Goal: Task Accomplishment & Management: Use online tool/utility

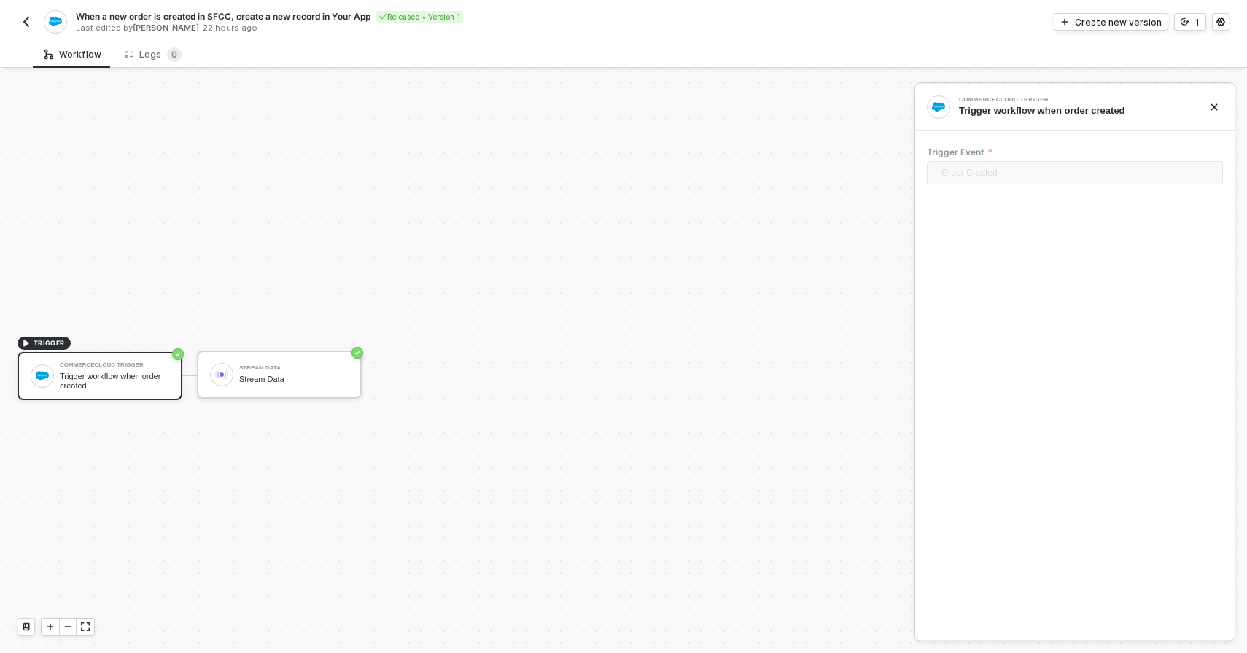
scroll to position [27, 0]
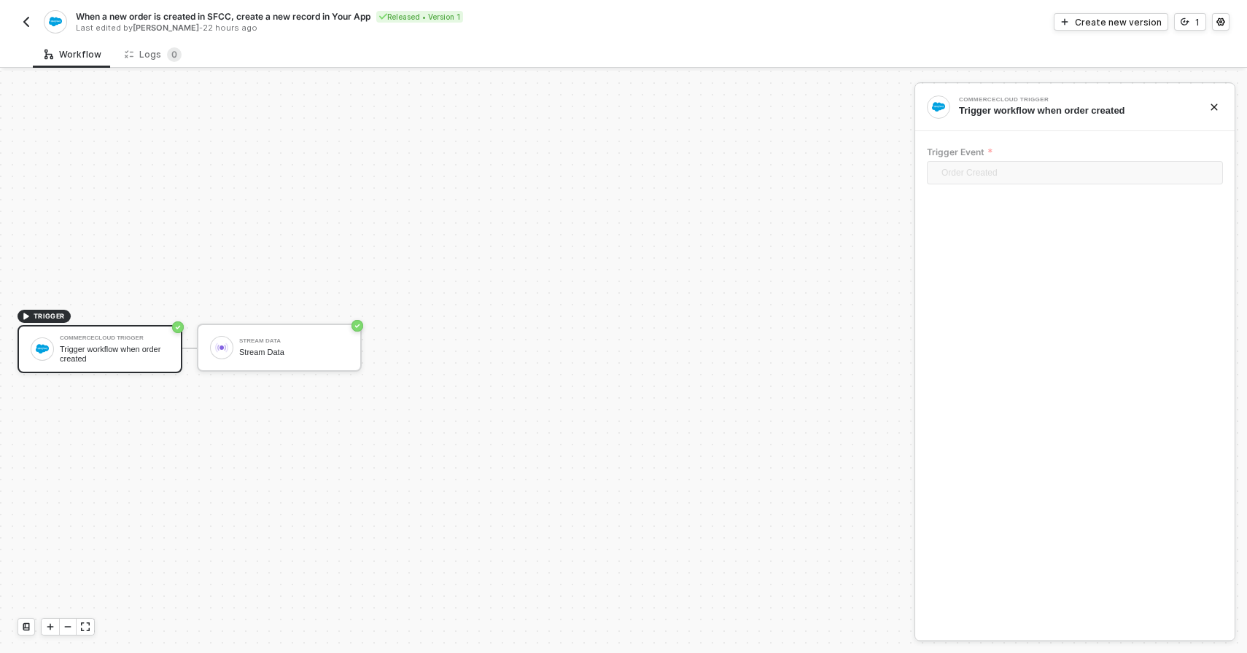
click at [24, 24] on img "button" at bounding box center [26, 22] width 12 height 12
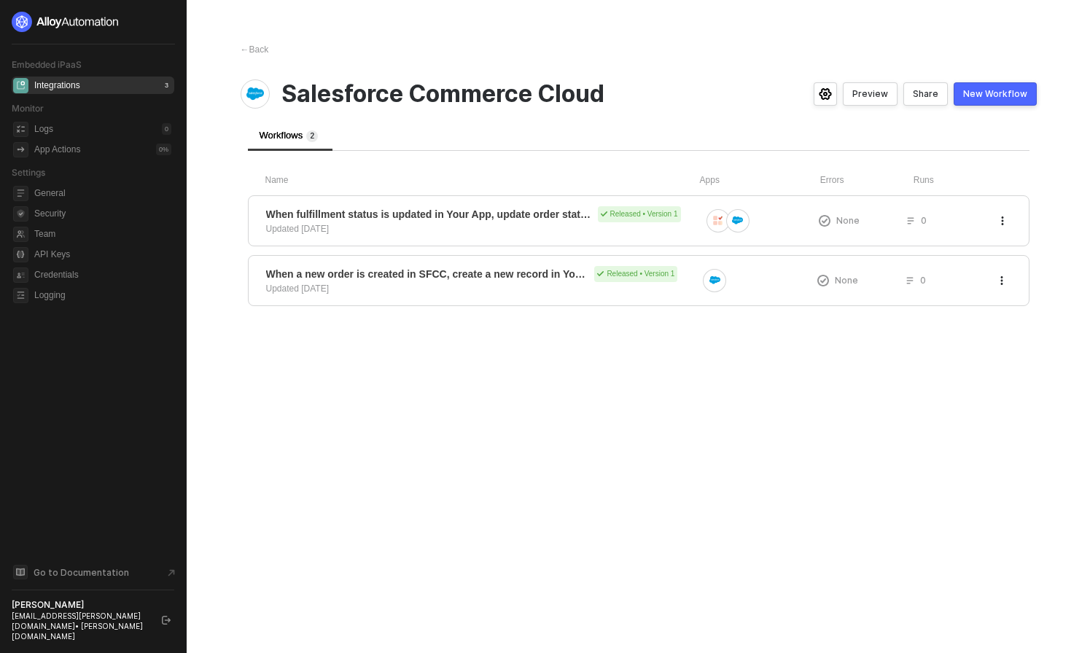
click at [1022, 99] on div "New Workflow" at bounding box center [995, 94] width 64 height 12
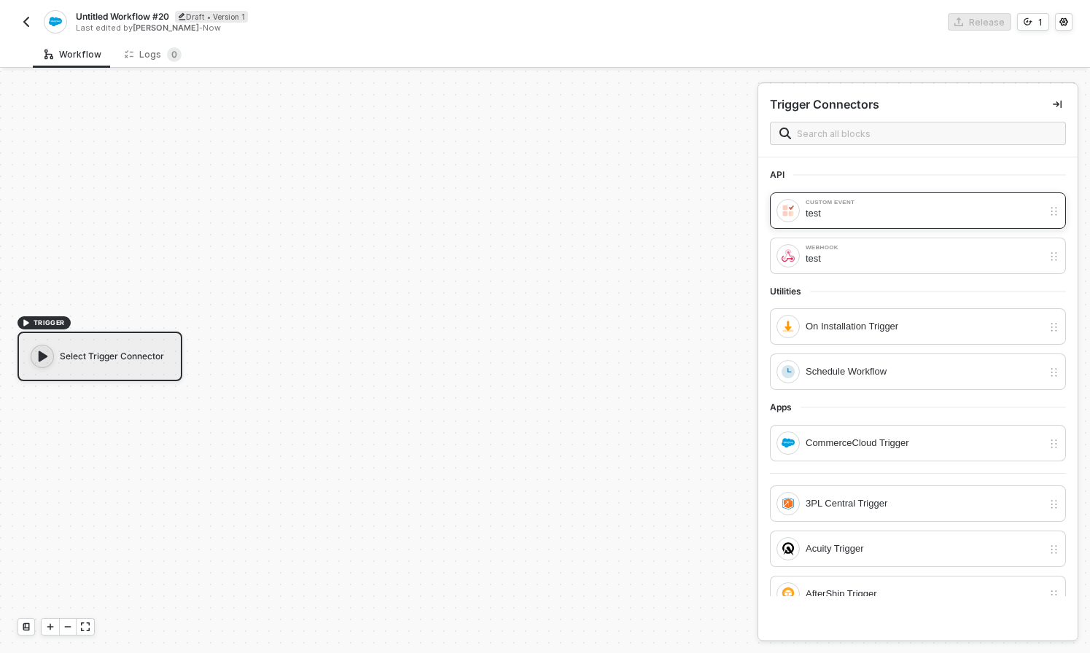
click at [862, 211] on div "test" at bounding box center [924, 214] width 237 height 16
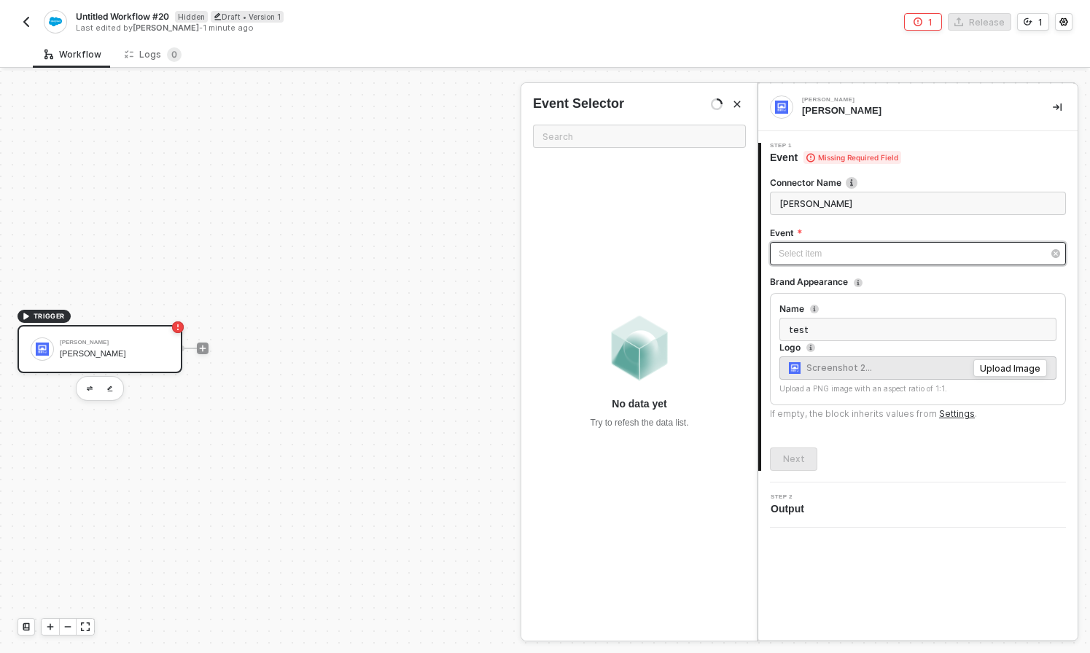
click at [868, 253] on div "Select item ﻿" at bounding box center [911, 254] width 264 height 14
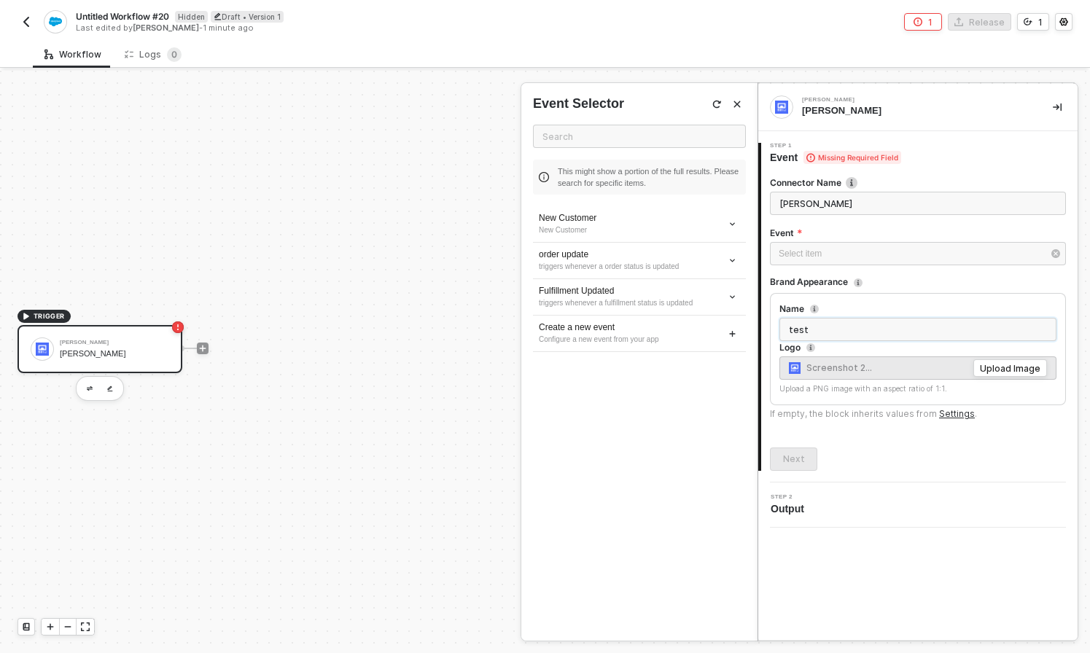
click at [893, 329] on input "test" at bounding box center [917, 329] width 277 height 23
click at [911, 330] on input "test" at bounding box center [917, 329] width 277 height 23
click at [911, 331] on input "test" at bounding box center [917, 329] width 277 height 23
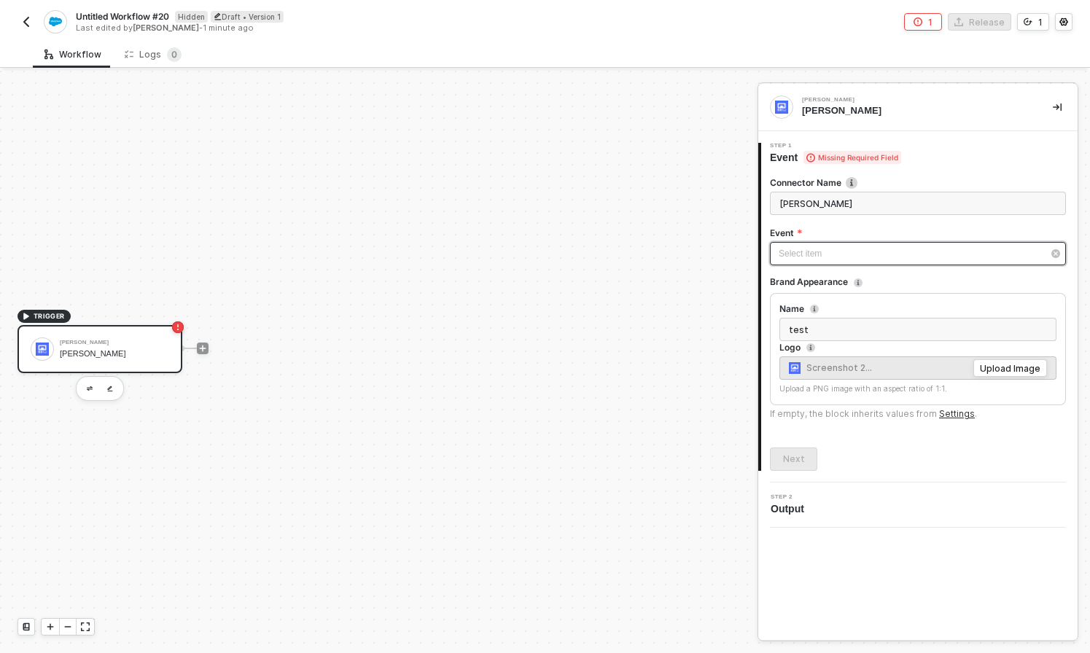
click at [873, 261] on div "Select item ﻿" at bounding box center [918, 253] width 296 height 23
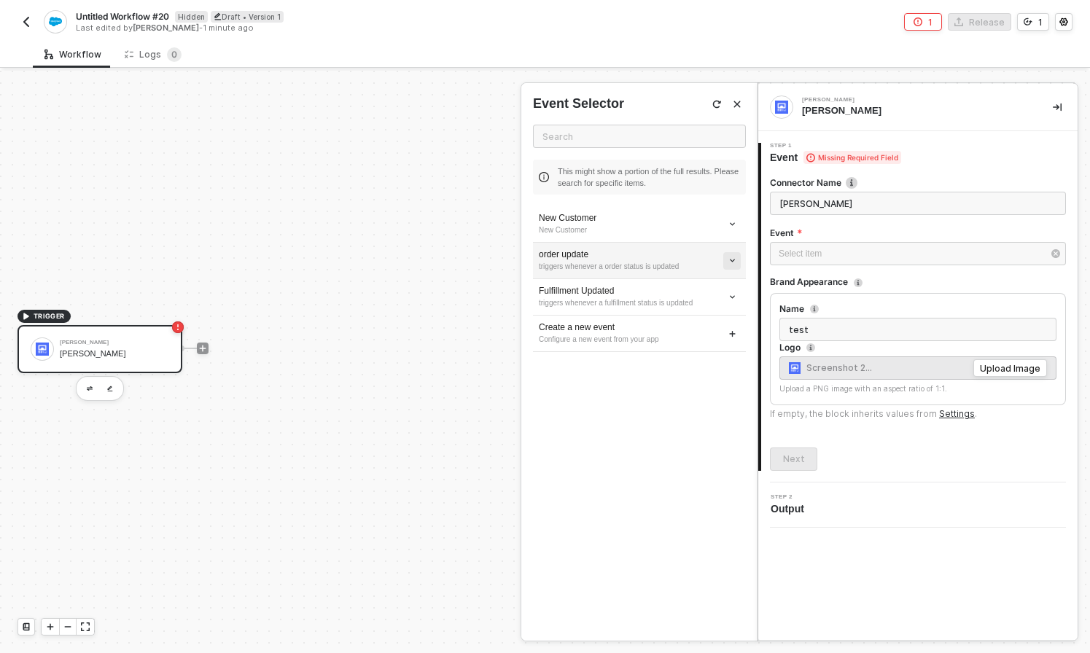
click at [733, 261] on icon "icon-arrow-down-small" at bounding box center [732, 261] width 4 height 2
click at [730, 328] on div "Create a new event" at bounding box center [639, 328] width 201 height 12
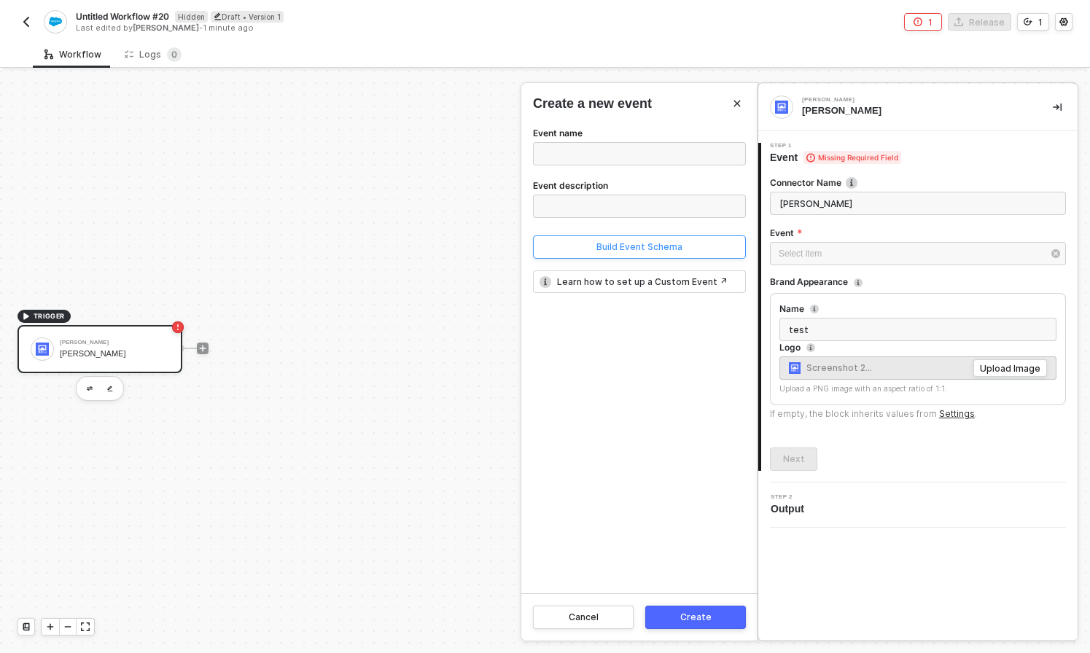
click at [661, 252] on div "Build Event Schema" at bounding box center [639, 247] width 86 height 12
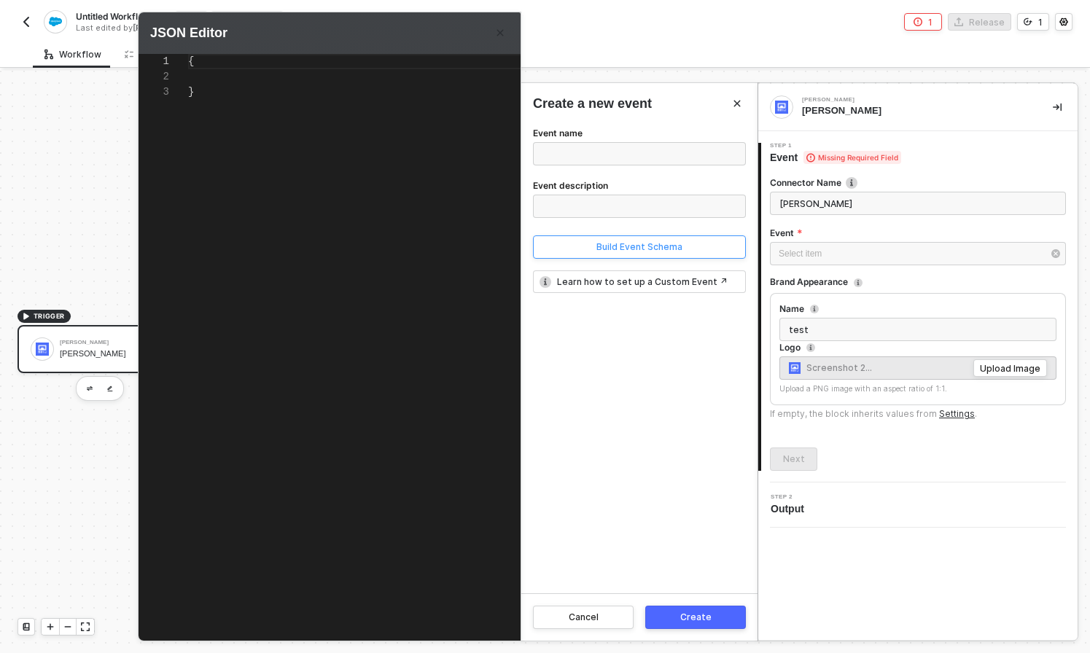
scroll to position [31, 0]
type textarea "{}"
click at [194, 61] on div "1 {} {}" at bounding box center [357, 335] width 437 height 563
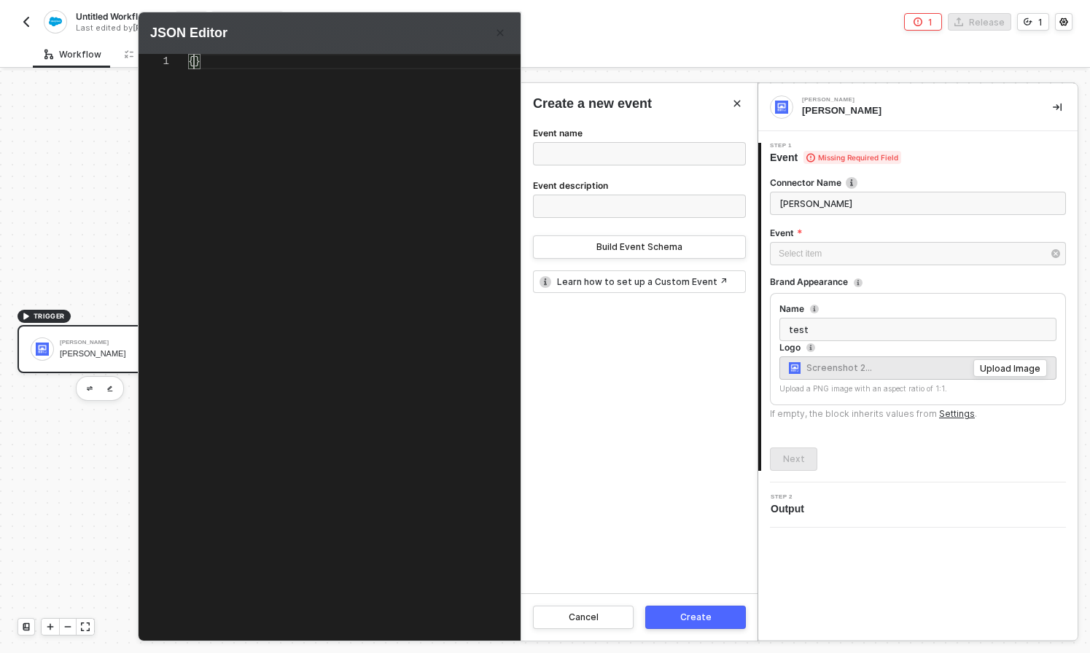
click at [639, 342] on div "Event name Event description Build Event Schema Learn how to set up a Custom Ev…" at bounding box center [639, 359] width 236 height 469
click at [591, 606] on button "Cancel" at bounding box center [583, 617] width 101 height 23
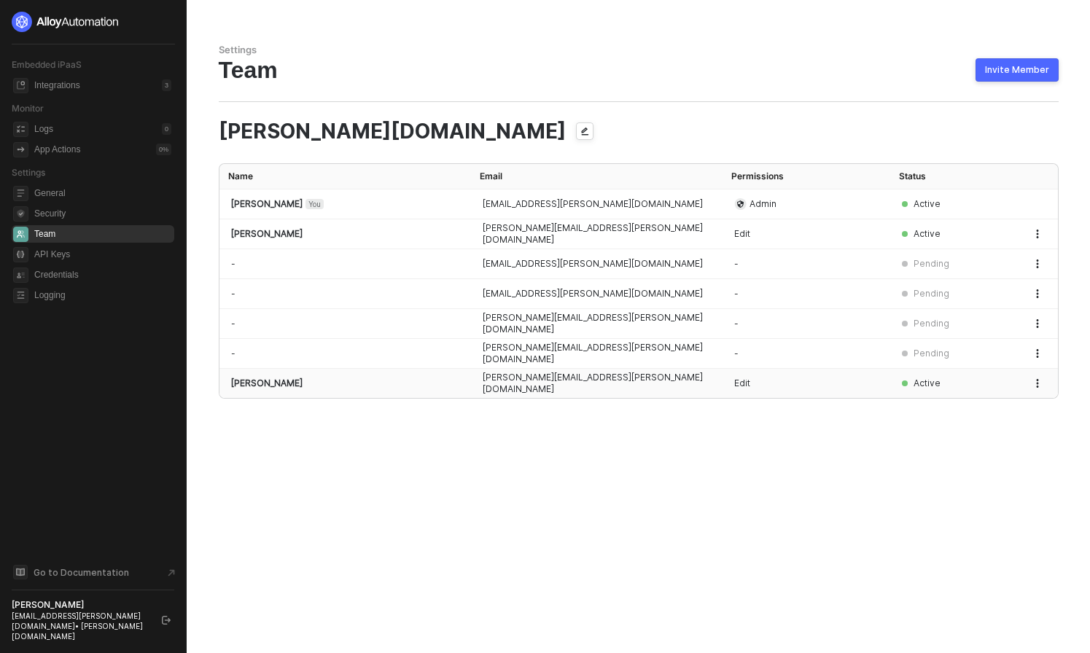
click at [1031, 386] on button "button" at bounding box center [1037, 383] width 17 height 17
click at [981, 410] on span "Make Admin" at bounding box center [986, 416] width 96 height 14
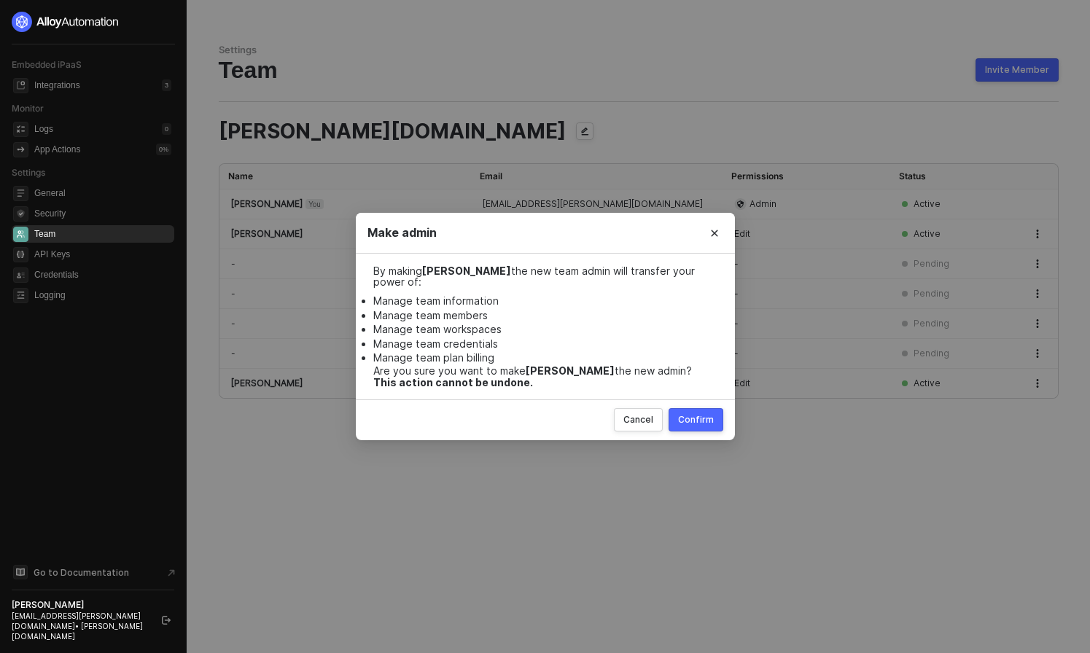
click at [698, 421] on div "Confirm" at bounding box center [696, 420] width 36 height 12
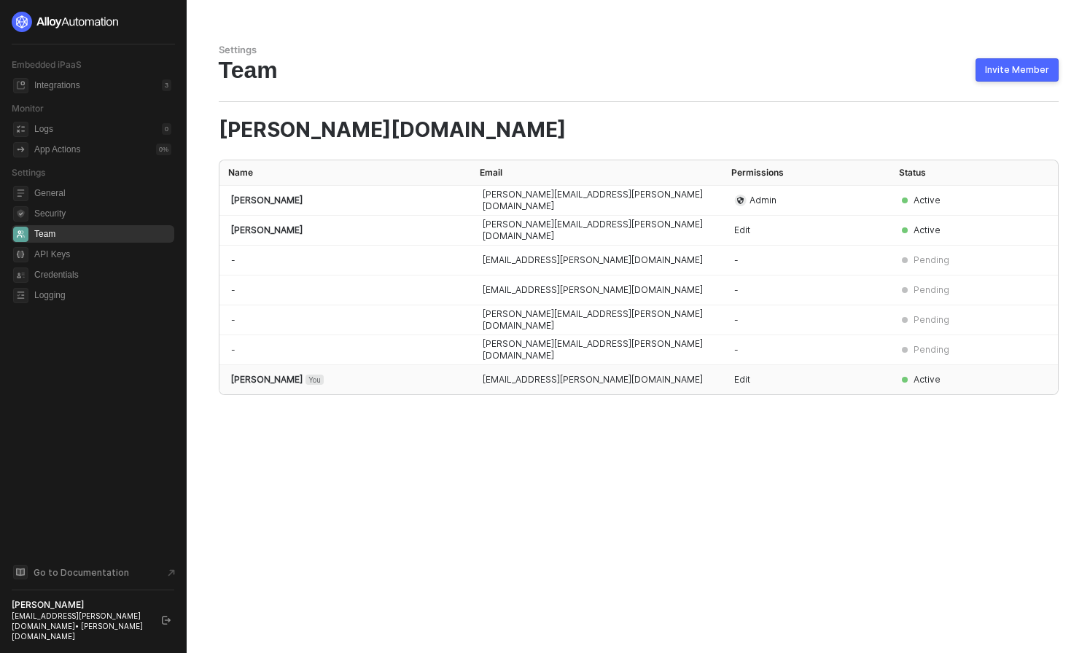
click at [1000, 381] on div "Active" at bounding box center [953, 380] width 103 height 12
click at [67, 154] on div "App Actions" at bounding box center [57, 150] width 46 height 12
